Goal: Task Accomplishment & Management: Manage account settings

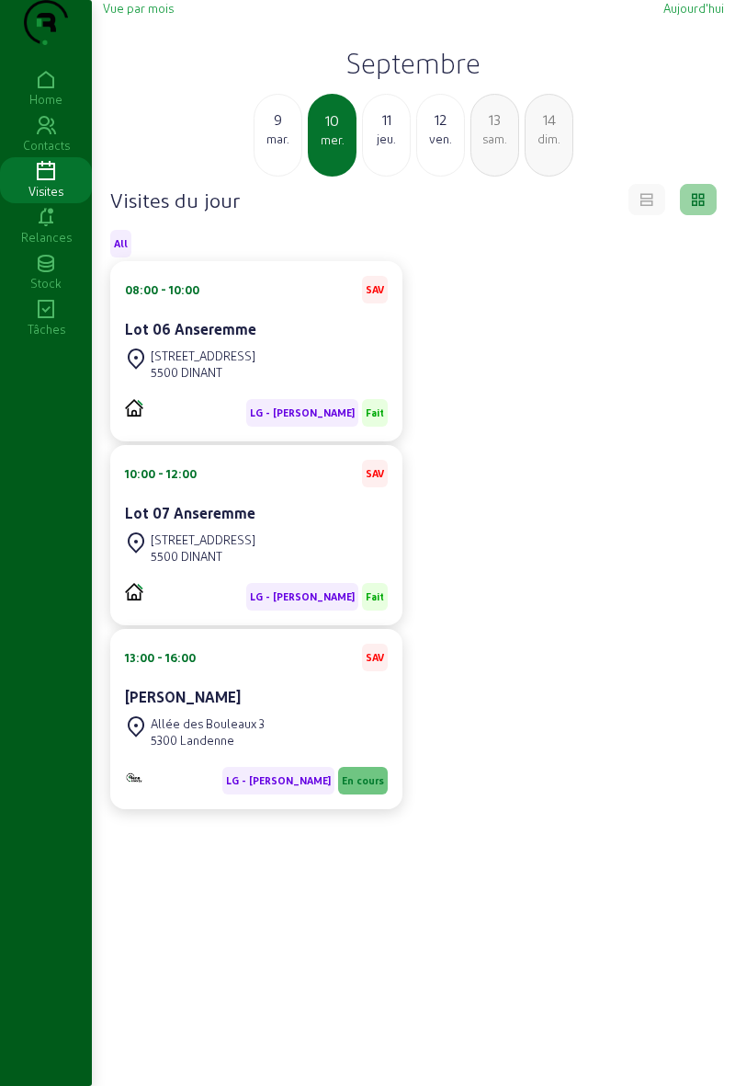
click at [224, 732] on div "Allée des Bouleaux 3" at bounding box center [208, 723] width 114 height 17
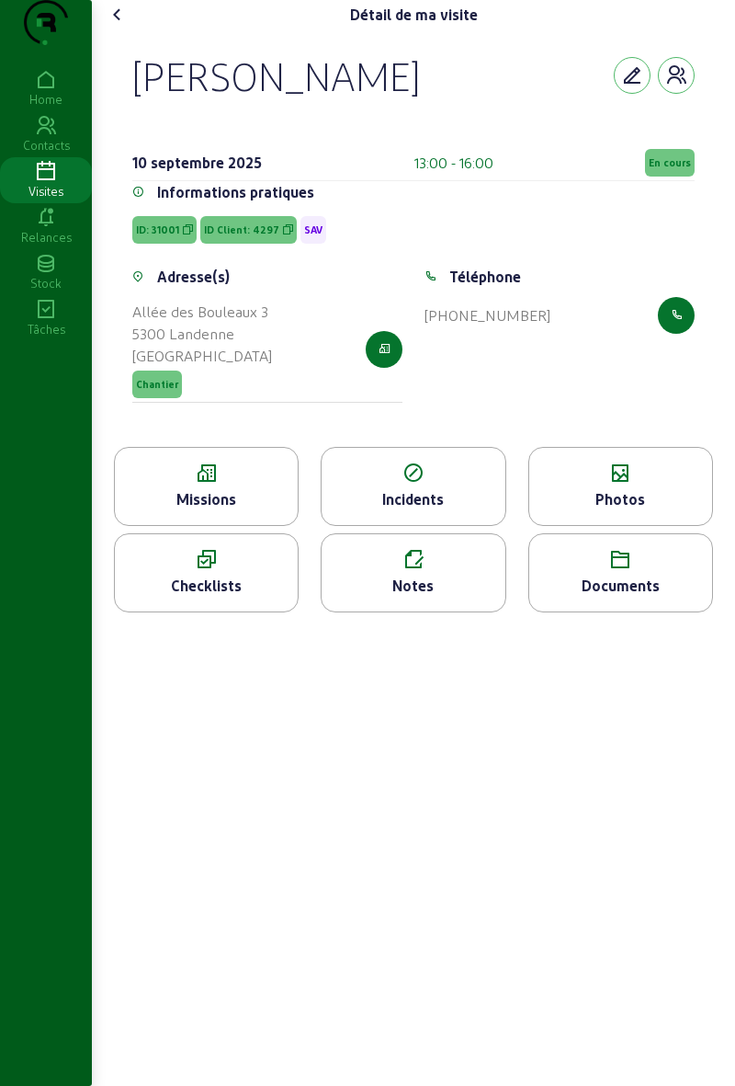
click at [651, 177] on span "En cours" at bounding box center [670, 163] width 50 height 28
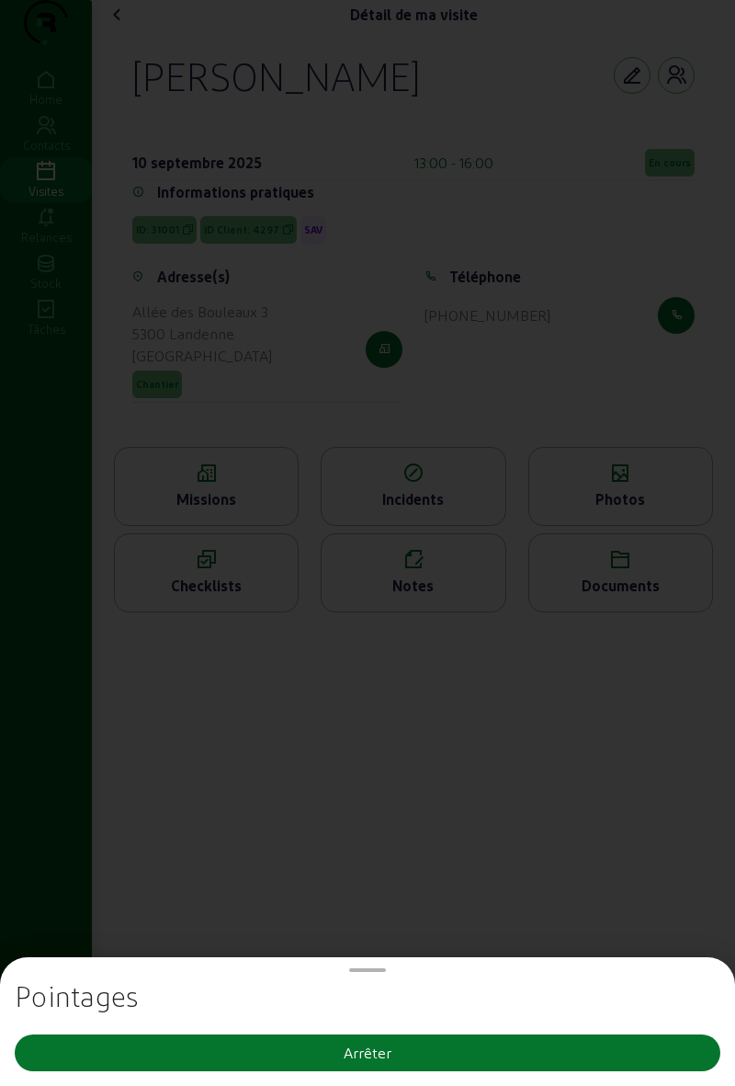
click at [233, 1065] on button "Arrêter" at bounding box center [368, 1052] width 706 height 37
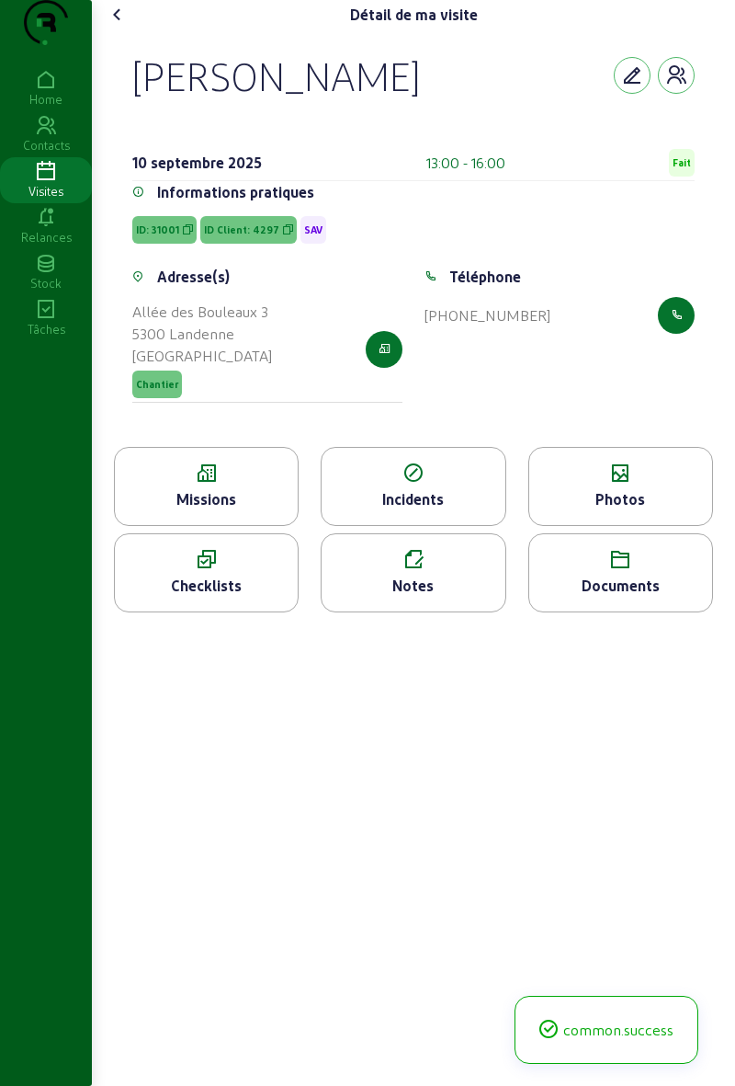
click at [111, 26] on icon at bounding box center [118, 15] width 22 height 22
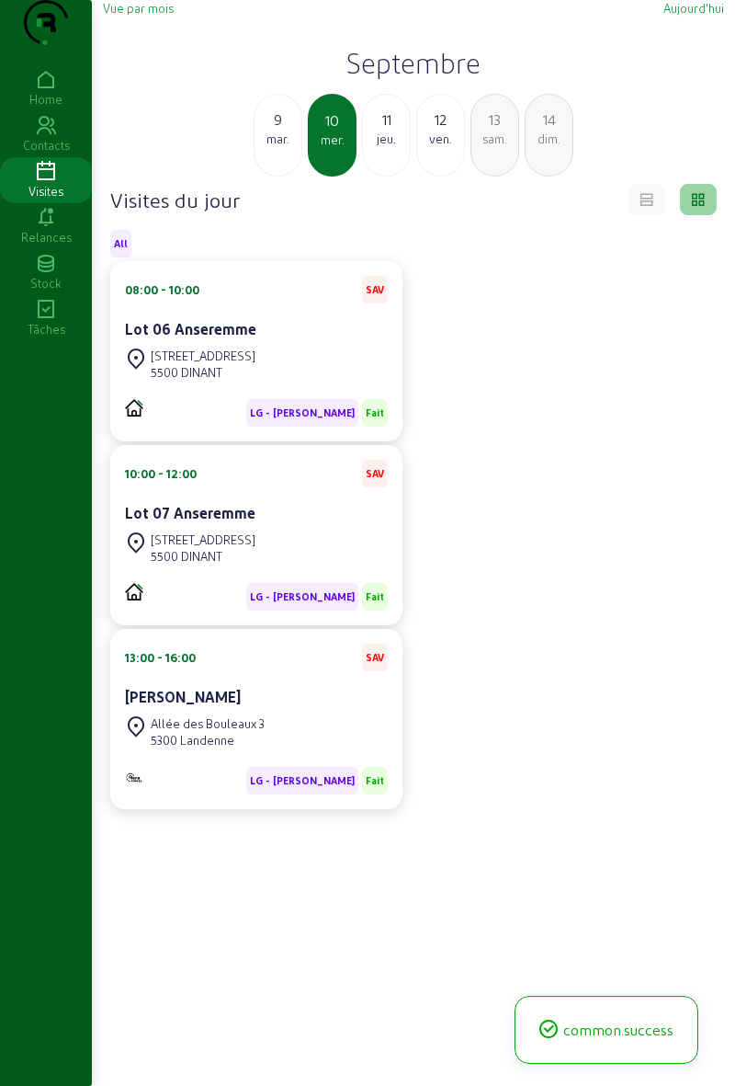
click at [377, 147] on div "jeu." at bounding box center [386, 139] width 47 height 17
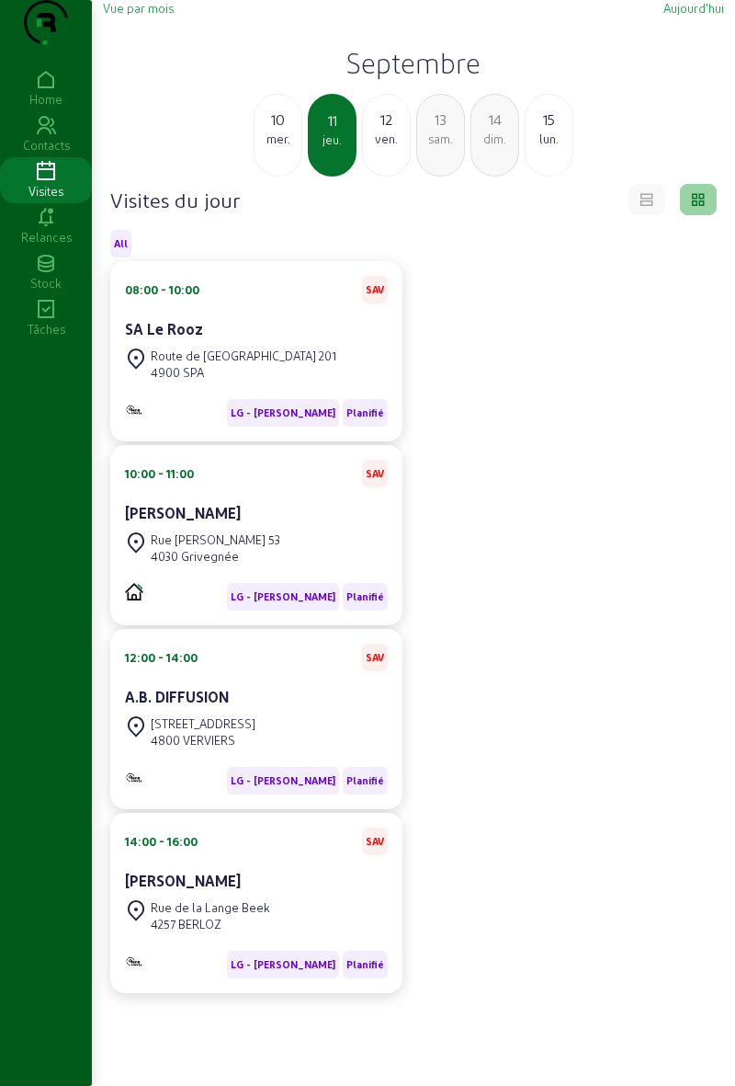
click at [386, 147] on div "ven." at bounding box center [386, 139] width 47 height 17
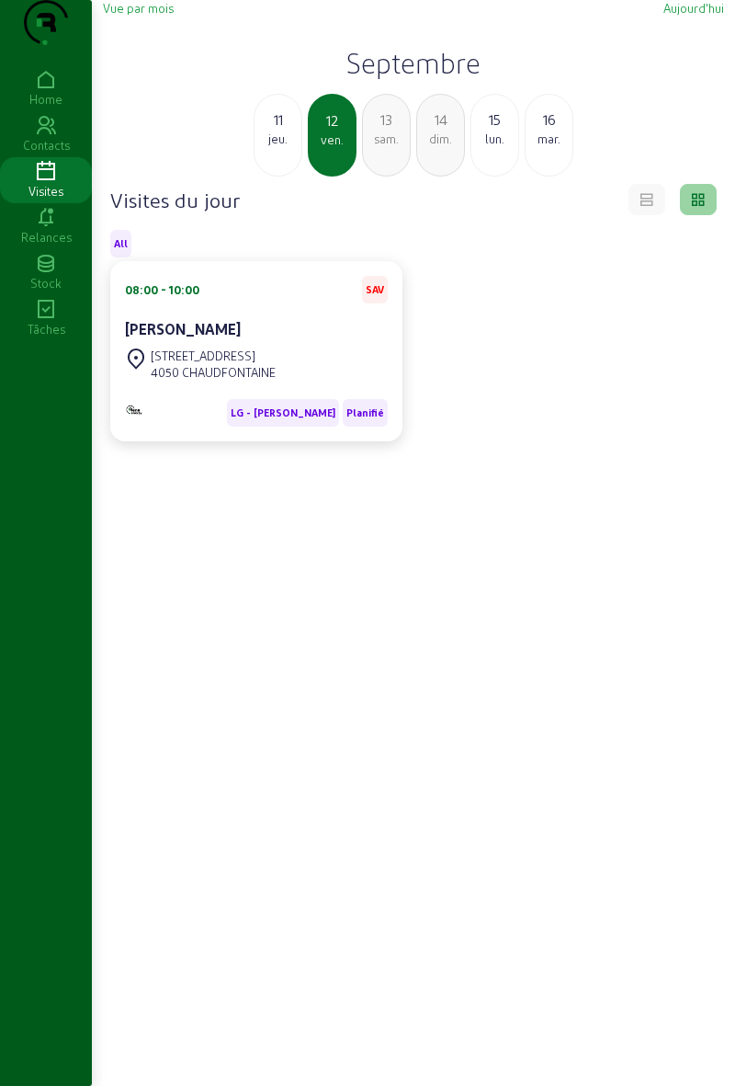
click at [272, 131] on div "11" at bounding box center [278, 119] width 47 height 22
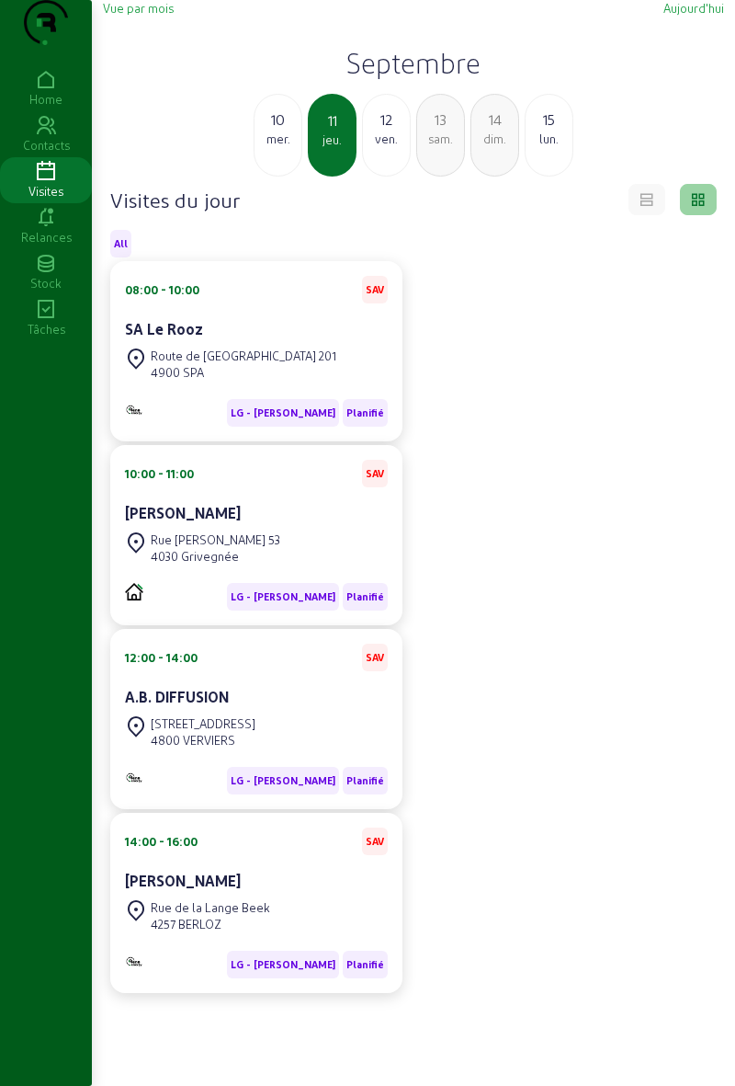
click at [158, 521] on cam-card-title "[PERSON_NAME]" at bounding box center [183, 512] width 116 height 17
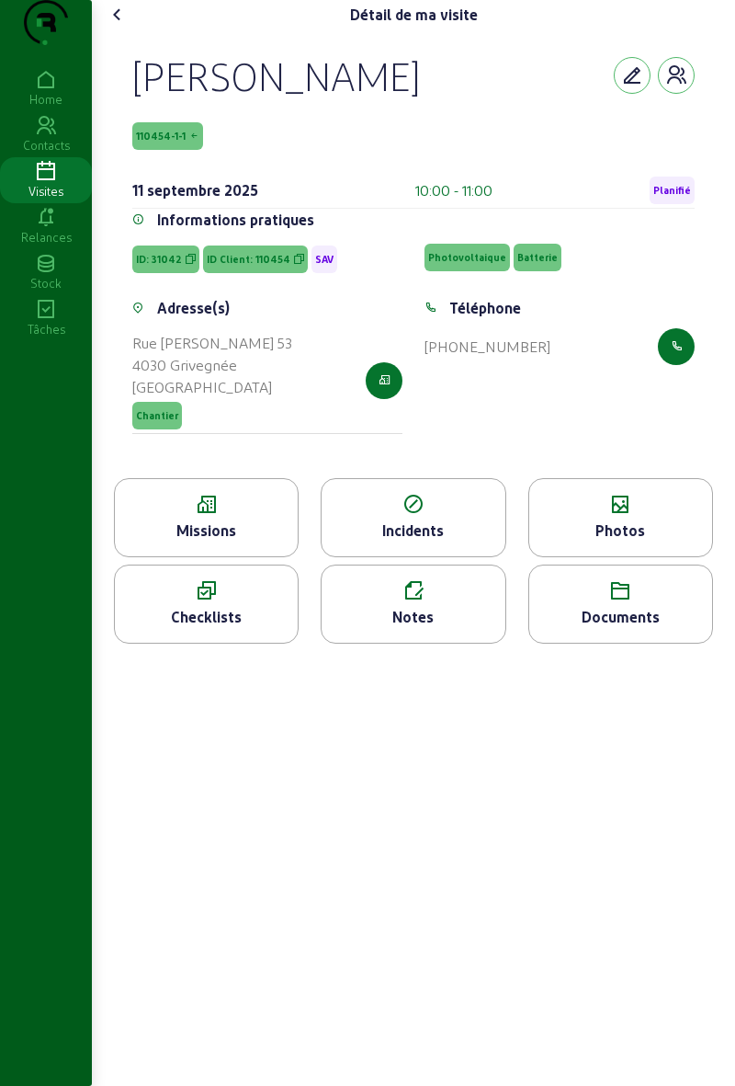
click at [178, 516] on icon at bounding box center [206, 505] width 183 height 22
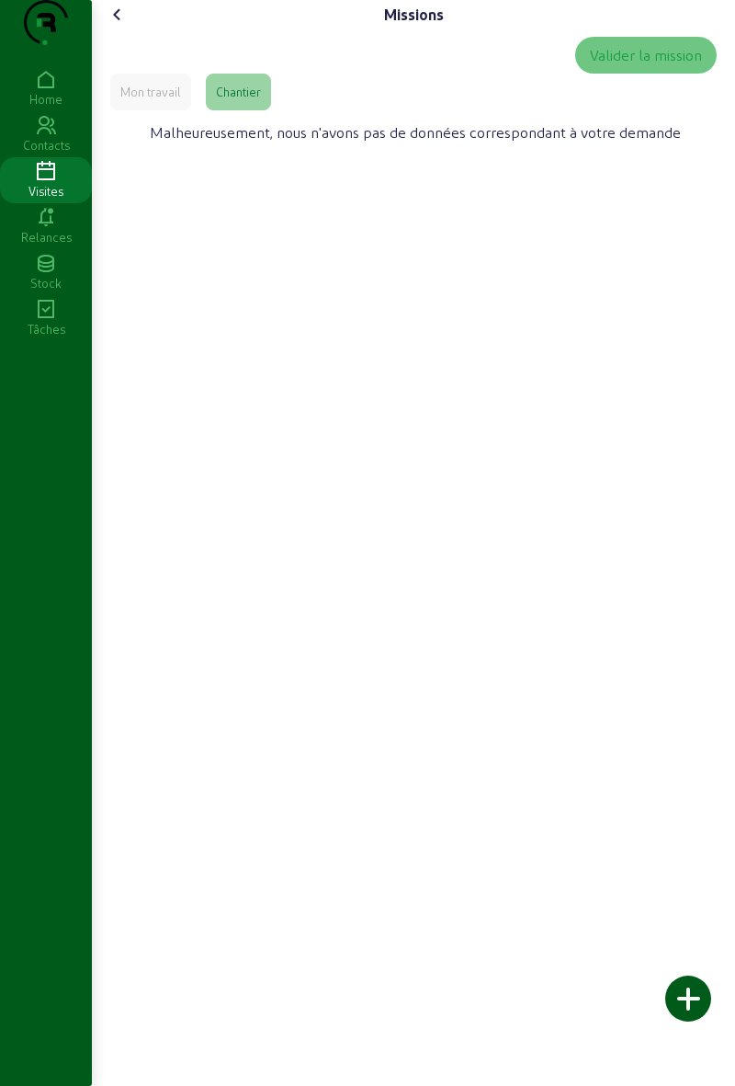
click at [131, 100] on div "Mon travail" at bounding box center [150, 92] width 61 height 17
click at [94, 37] on div "Missions Valider la mission Mon travail Chantier Malheureusement, nous n'avons …" at bounding box center [414, 85] width 644 height 171
click at [116, 26] on icon at bounding box center [118, 15] width 22 height 22
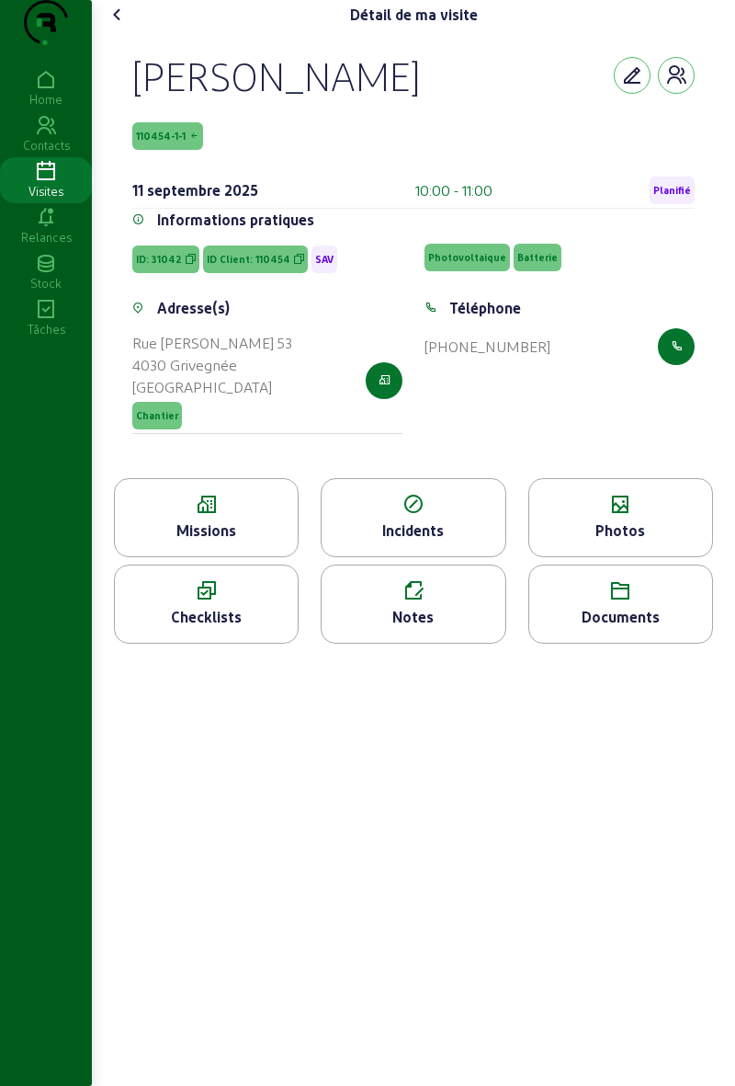
click at [132, 29] on cam-font-icon at bounding box center [117, 14] width 29 height 29
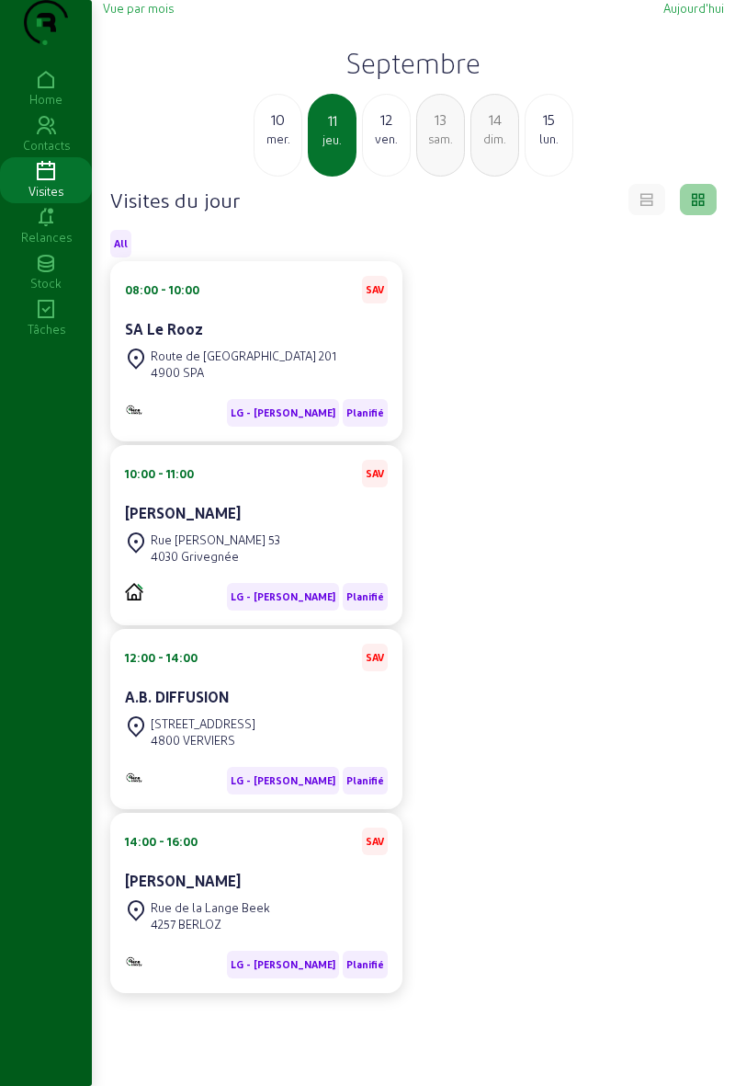
click at [153, 712] on div "12:00 - 14:00 SAV A.B. DIFFUSION" at bounding box center [256, 678] width 263 height 68
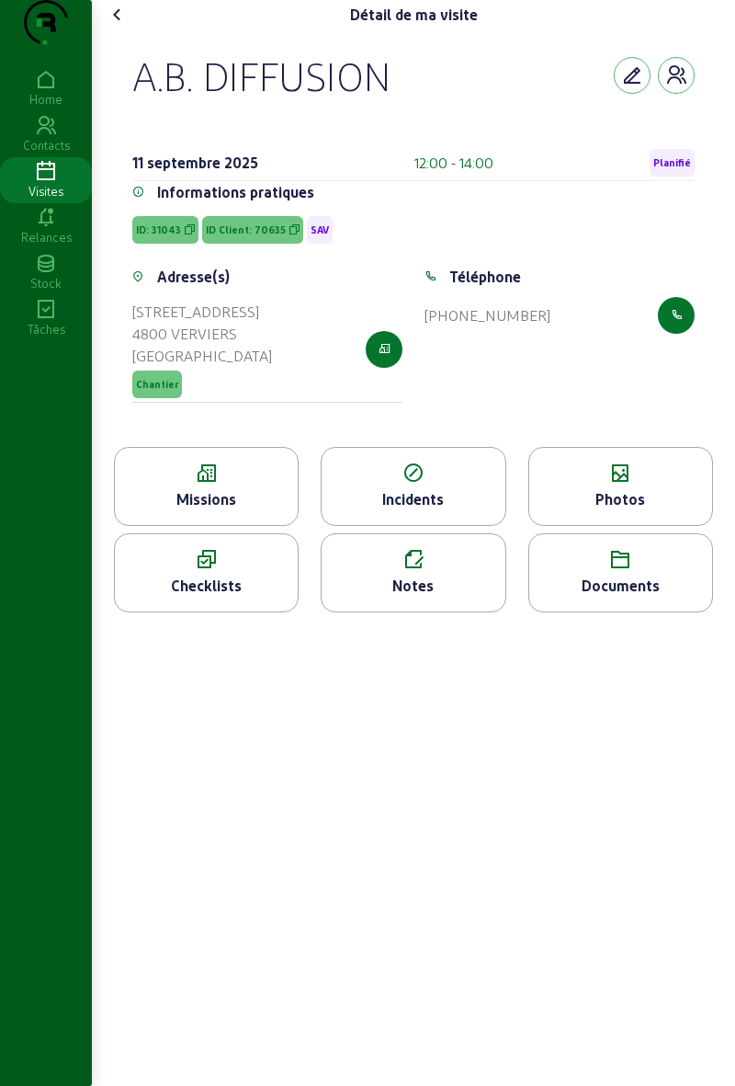
click at [186, 484] on icon at bounding box center [206, 473] width 183 height 22
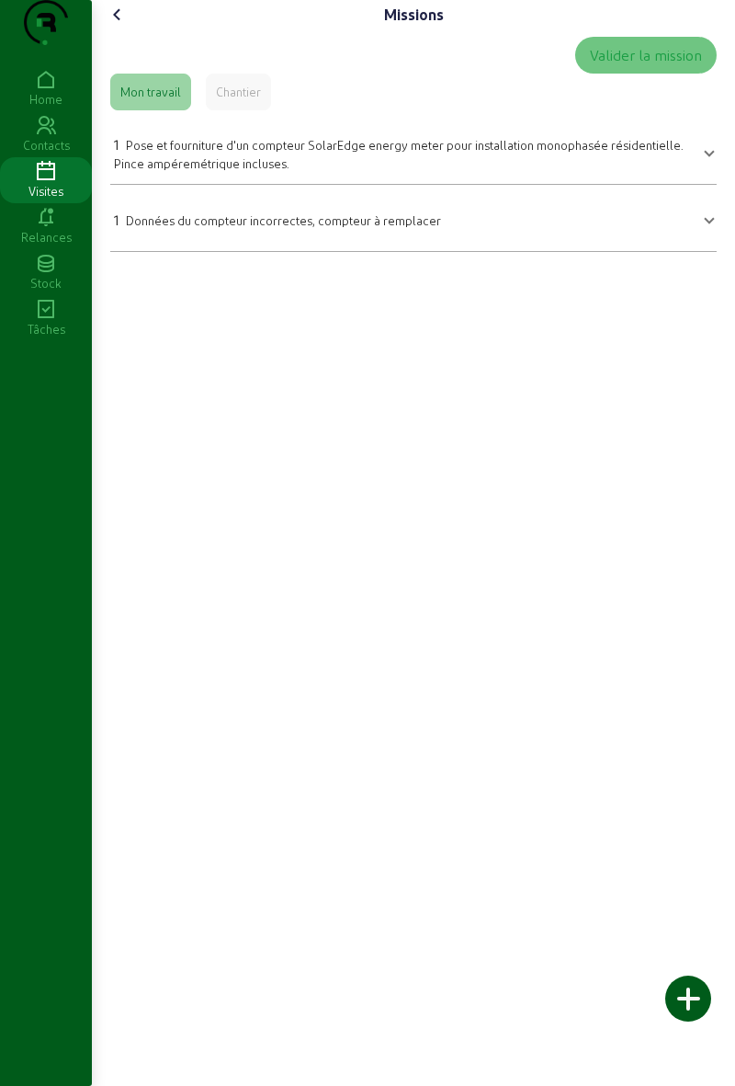
click at [228, 110] on div "Chantier" at bounding box center [238, 92] width 65 height 37
click at [132, 29] on cam-font-icon at bounding box center [117, 14] width 29 height 29
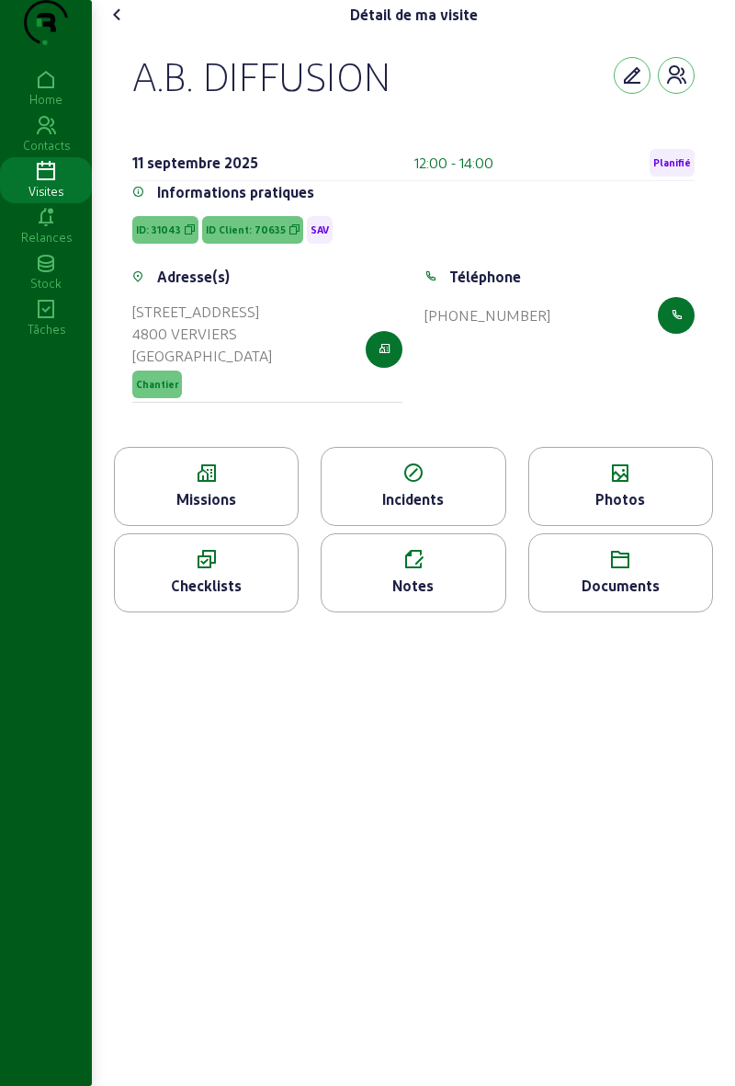
click at [129, 26] on icon at bounding box center [118, 15] width 22 height 22
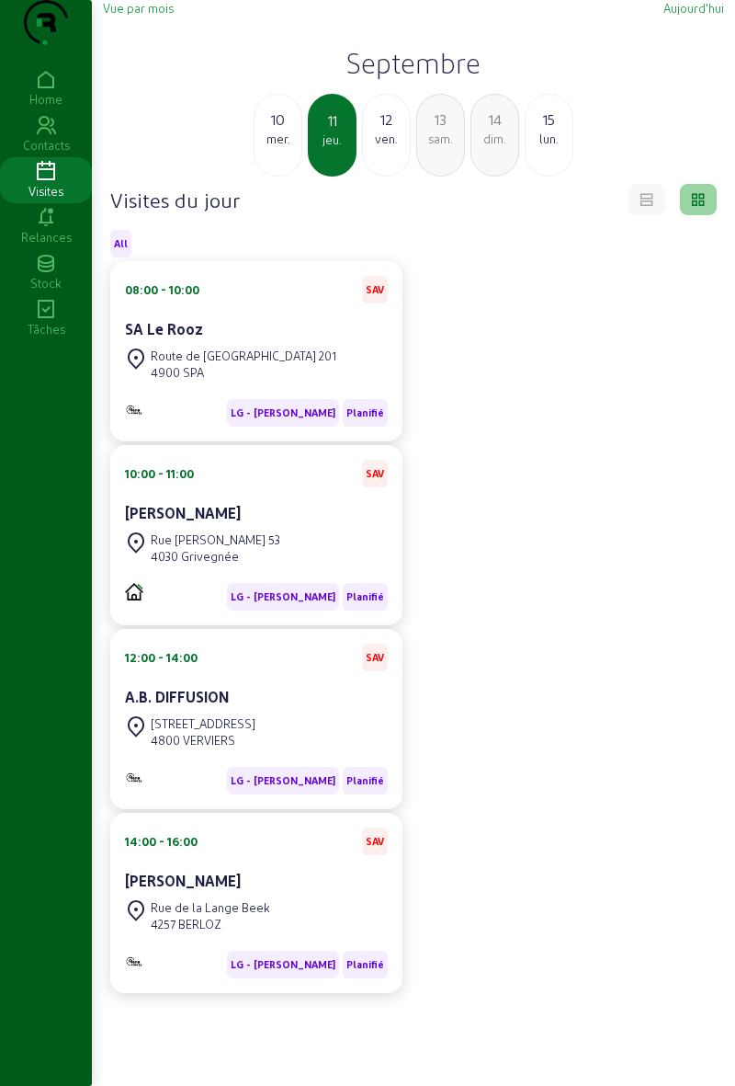
click at [158, 934] on div "[GEOGRAPHIC_DATA] 4257 BERLOZ" at bounding box center [197, 915] width 145 height 40
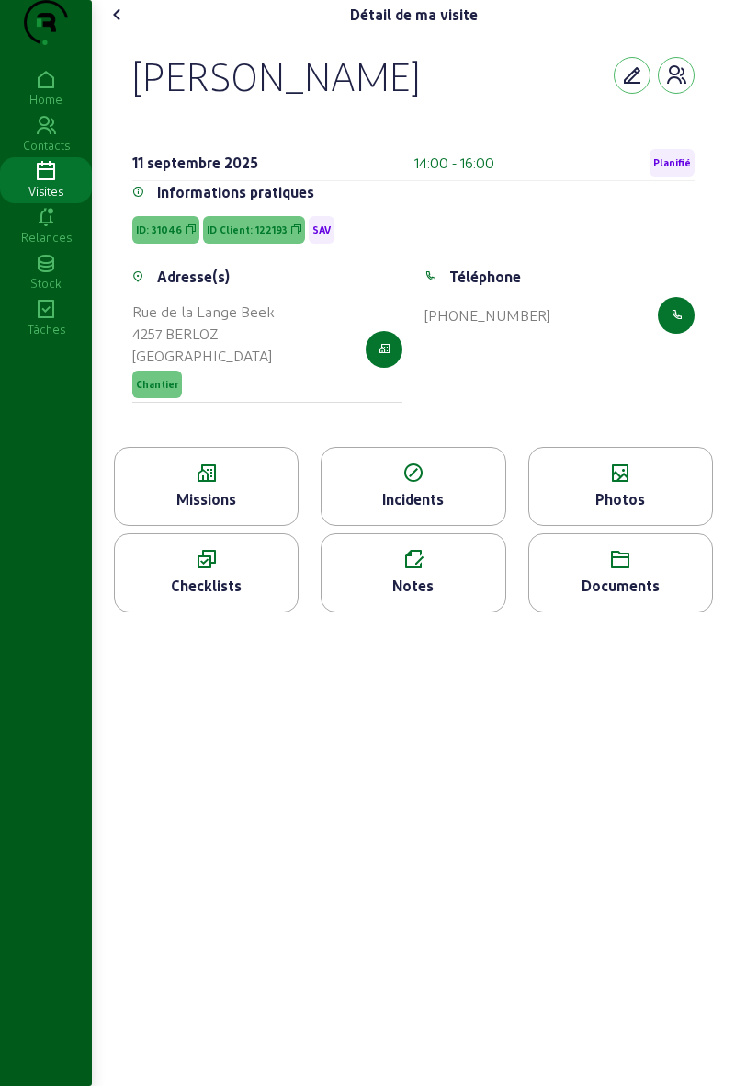
click at [160, 484] on icon at bounding box center [206, 473] width 183 height 22
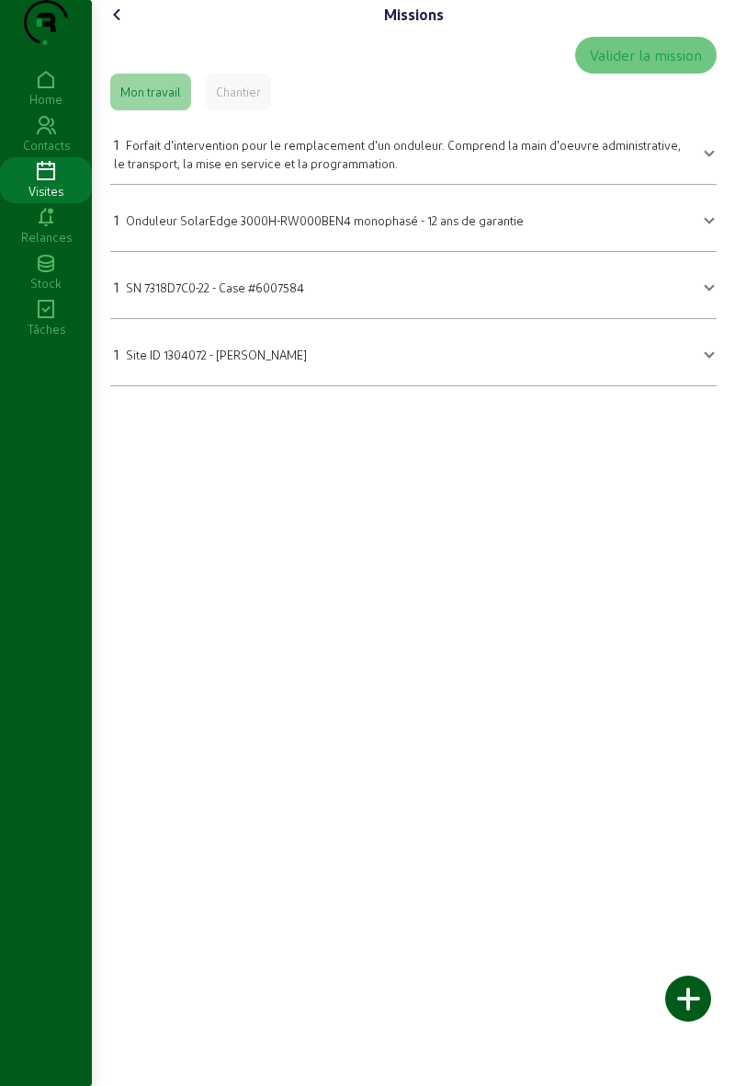
click at [127, 29] on cam-font-icon at bounding box center [117, 14] width 29 height 29
